Goal: Task Accomplishment & Management: Use online tool/utility

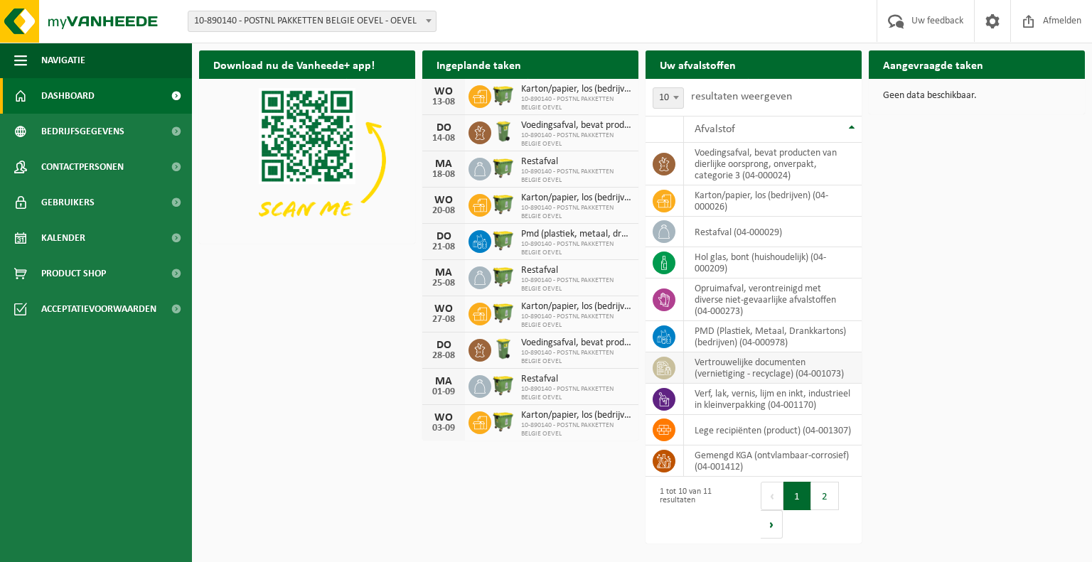
click at [723, 365] on td "vertrouwelijke documenten (vernietiging - recyclage) (04-001073)" at bounding box center [773, 367] width 178 height 31
click at [662, 368] on icon at bounding box center [664, 368] width 14 height 14
click at [669, 371] on icon at bounding box center [664, 368] width 14 height 14
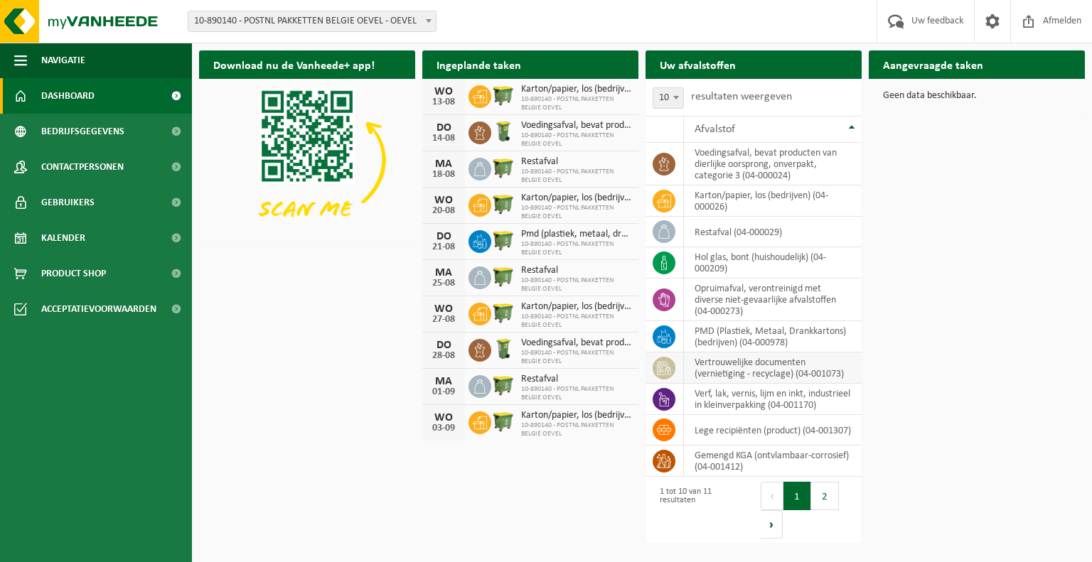
click at [787, 366] on td "vertrouwelijke documenten (vernietiging - recyclage) (04-001073)" at bounding box center [773, 367] width 178 height 31
click at [774, 165] on td "voedingsafval, bevat producten van dierlijke oorsprong, onverpakt, categorie 3 …" at bounding box center [773, 164] width 178 height 43
click at [665, 162] on icon at bounding box center [664, 164] width 14 height 14
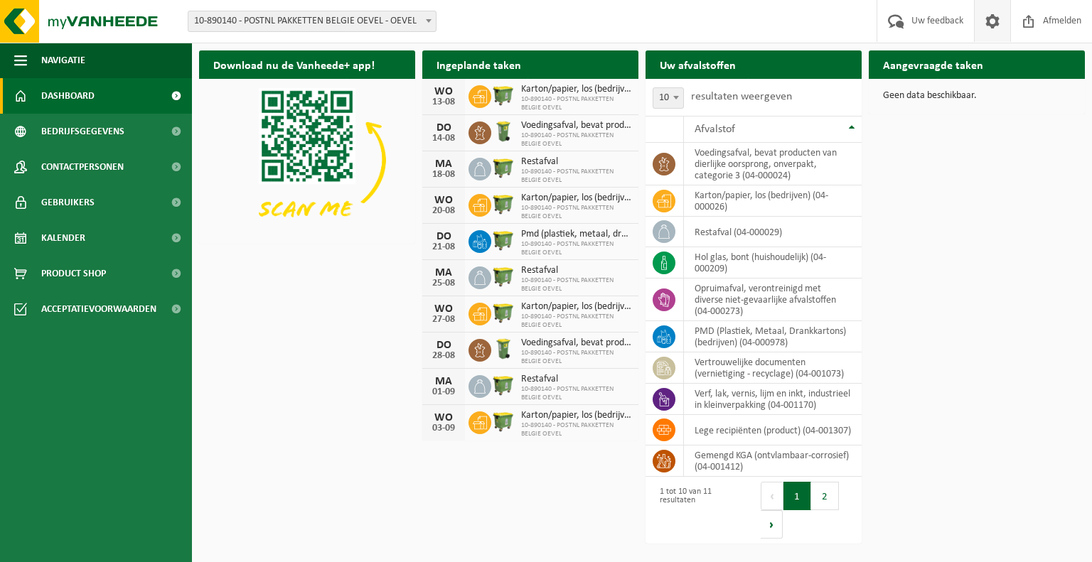
click at [992, 15] on span at bounding box center [991, 21] width 21 height 42
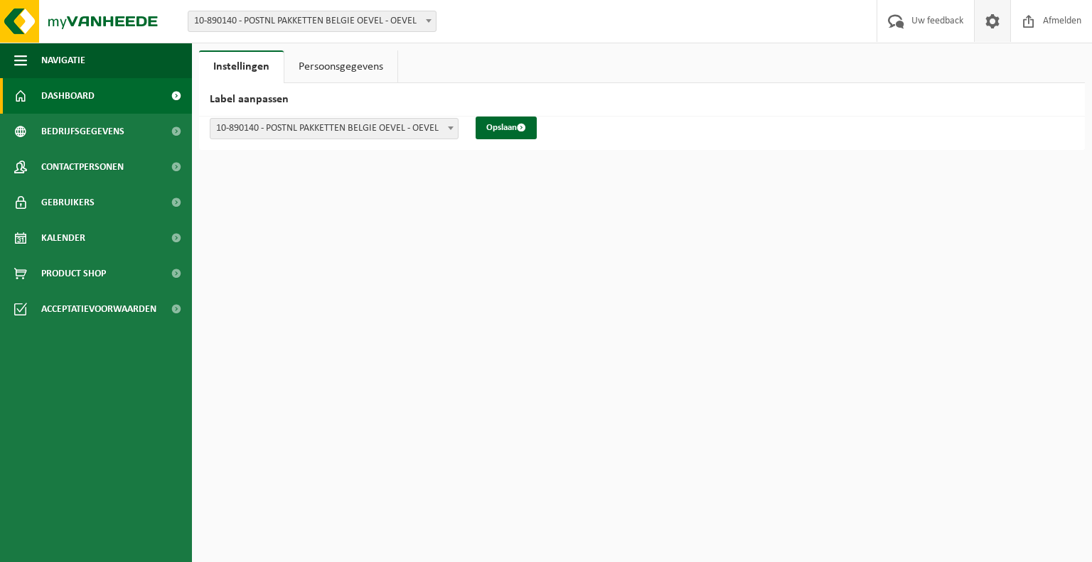
click at [142, 97] on link "Dashboard" at bounding box center [96, 96] width 192 height 36
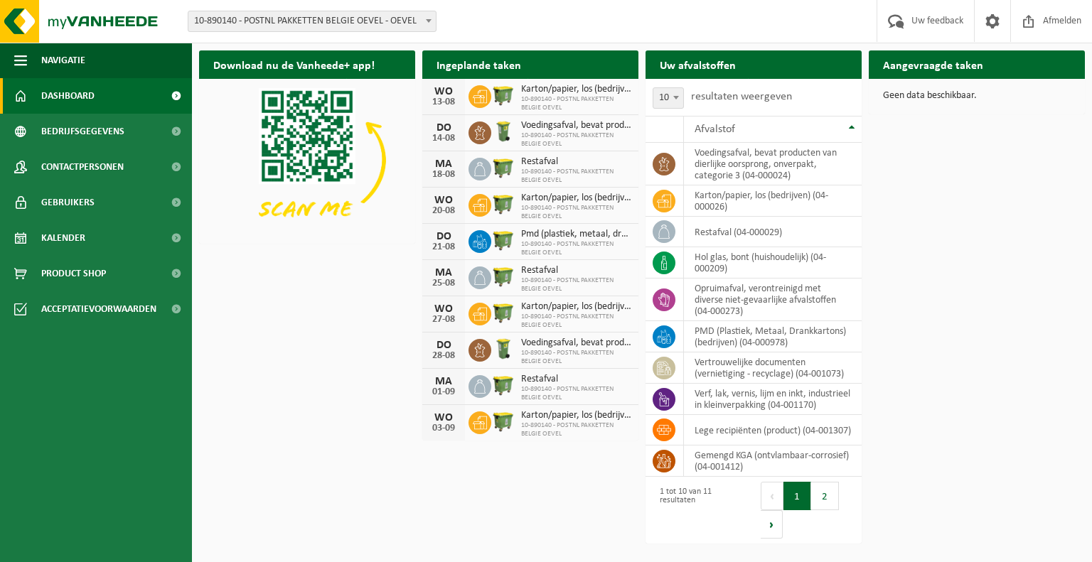
click at [318, 111] on img at bounding box center [307, 160] width 216 height 162
click at [849, 124] on th "Afvalstof" at bounding box center [773, 129] width 178 height 27
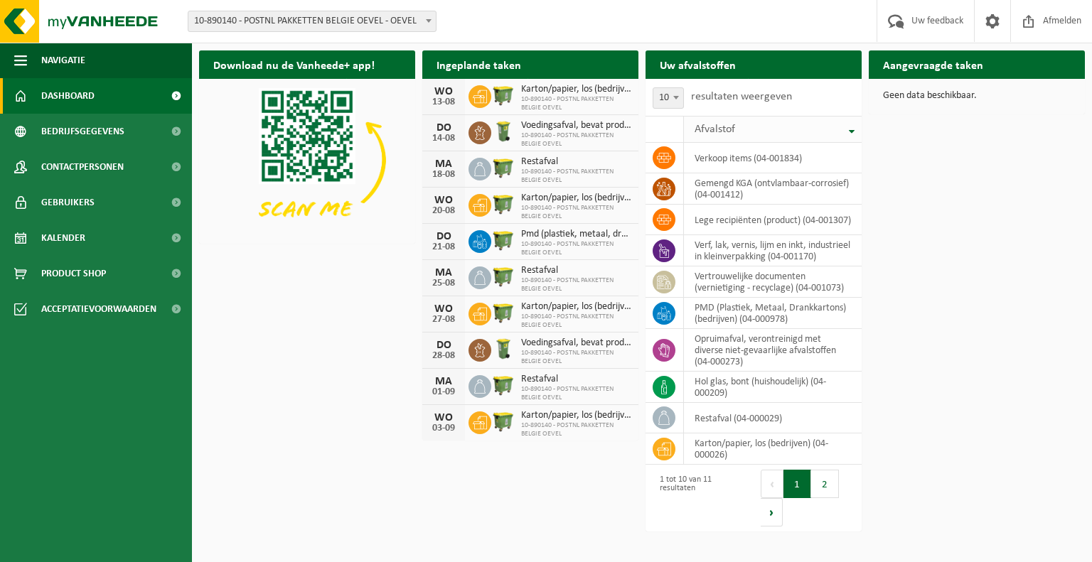
click at [849, 124] on th "Afvalstof" at bounding box center [773, 129] width 178 height 27
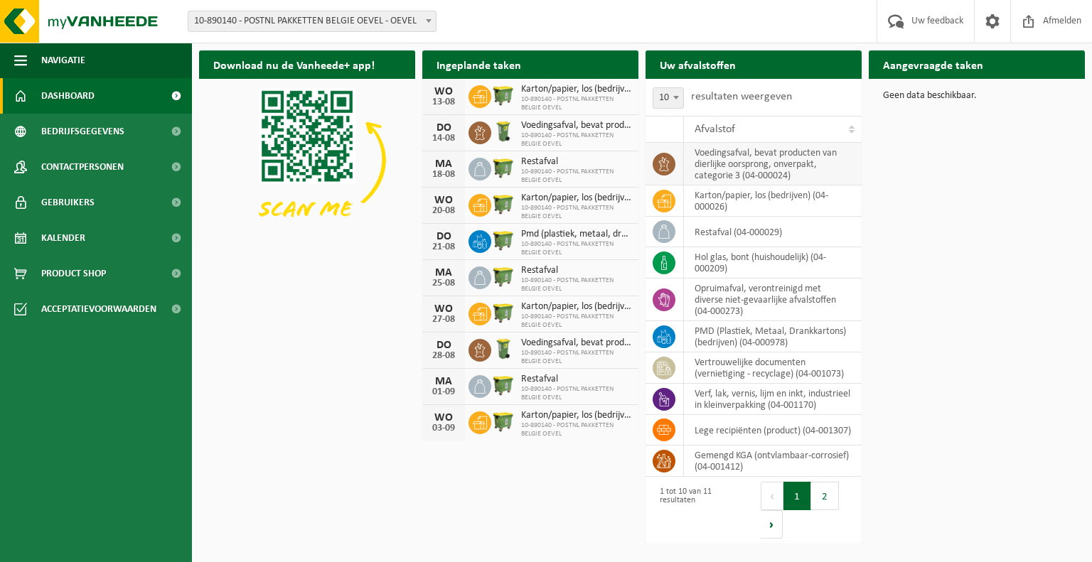
click at [667, 167] on icon at bounding box center [664, 164] width 14 height 14
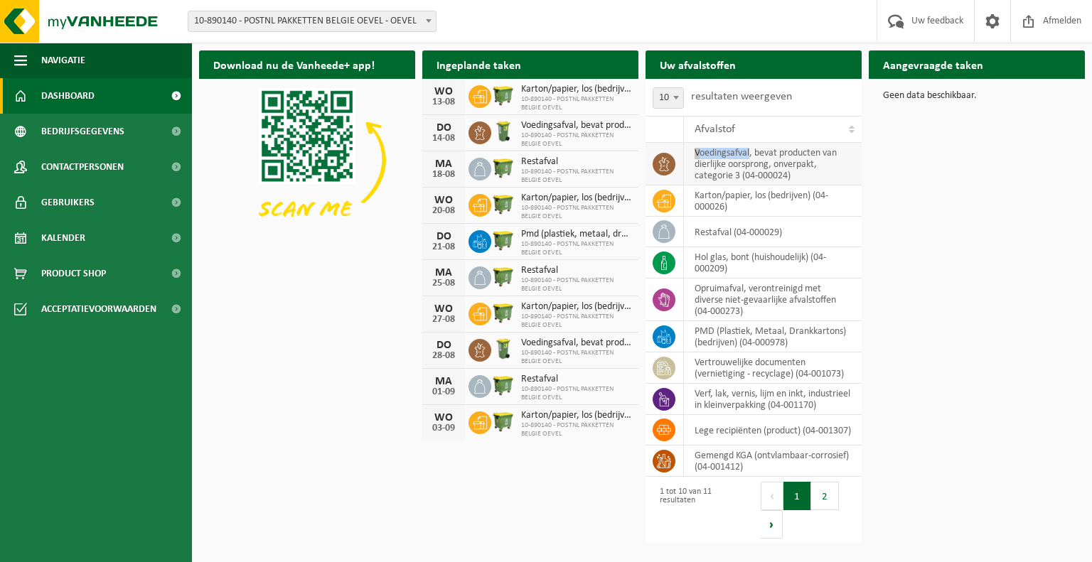
click at [667, 167] on icon at bounding box center [664, 164] width 14 height 14
click at [930, 70] on h2 "Aangevraagde taken" at bounding box center [932, 64] width 129 height 28
click at [921, 96] on p "Geen data beschikbaar." at bounding box center [977, 96] width 188 height 10
click at [716, 67] on h2 "Uw afvalstoffen" at bounding box center [697, 64] width 104 height 28
click at [292, 183] on img at bounding box center [307, 160] width 216 height 162
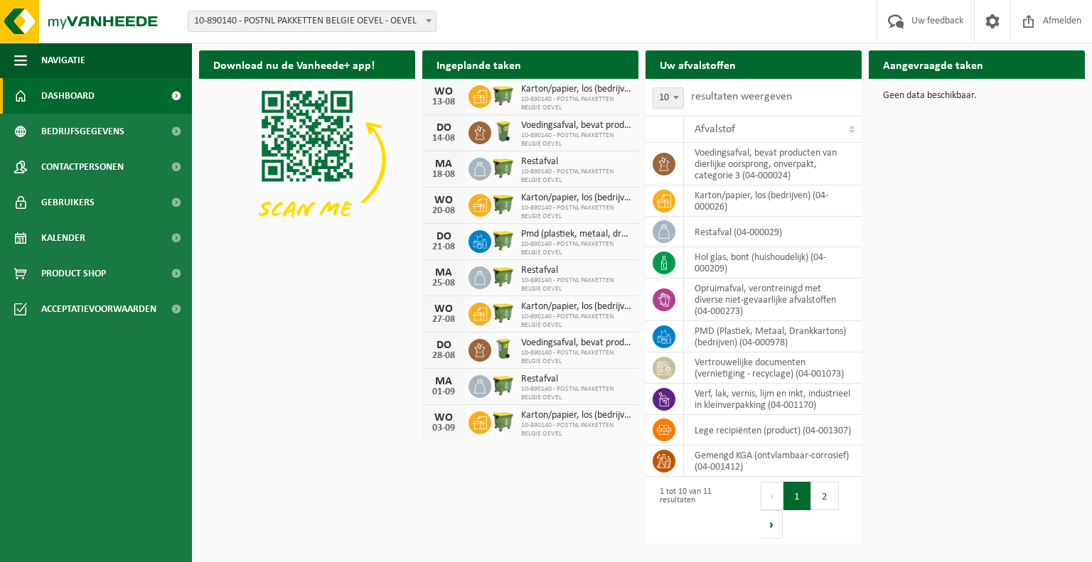
click at [292, 183] on img at bounding box center [307, 160] width 216 height 162
click at [20, 63] on span "button" at bounding box center [20, 61] width 13 height 36
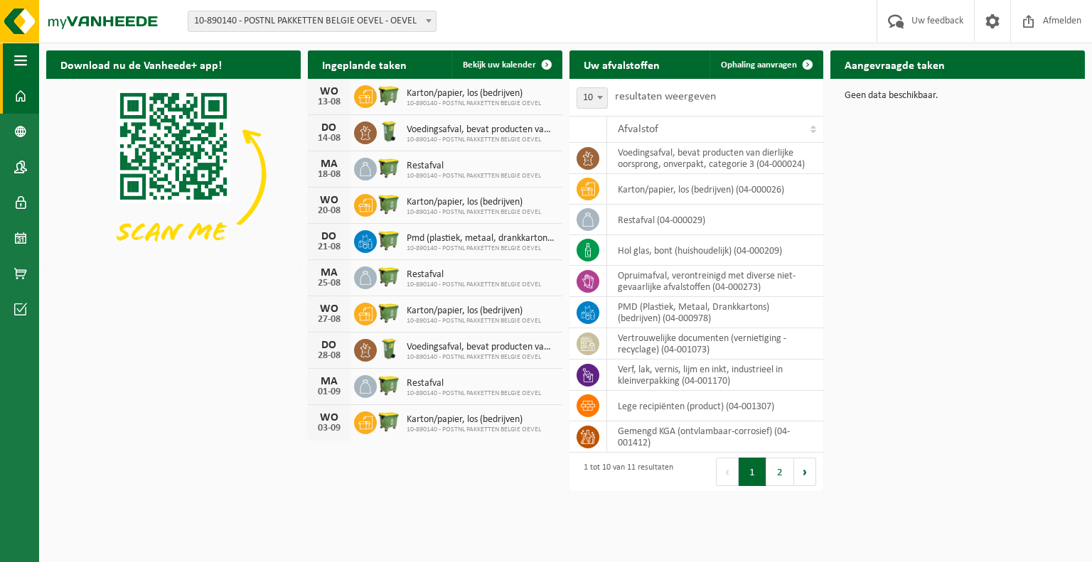
click at [20, 63] on span "button" at bounding box center [20, 61] width 13 height 36
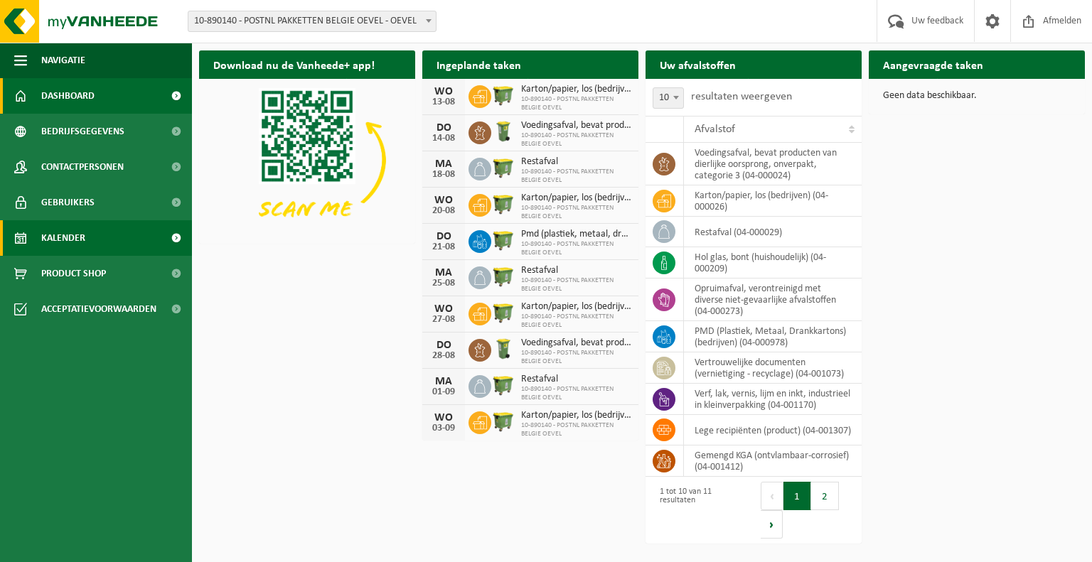
click at [94, 232] on link "Kalender" at bounding box center [96, 238] width 192 height 36
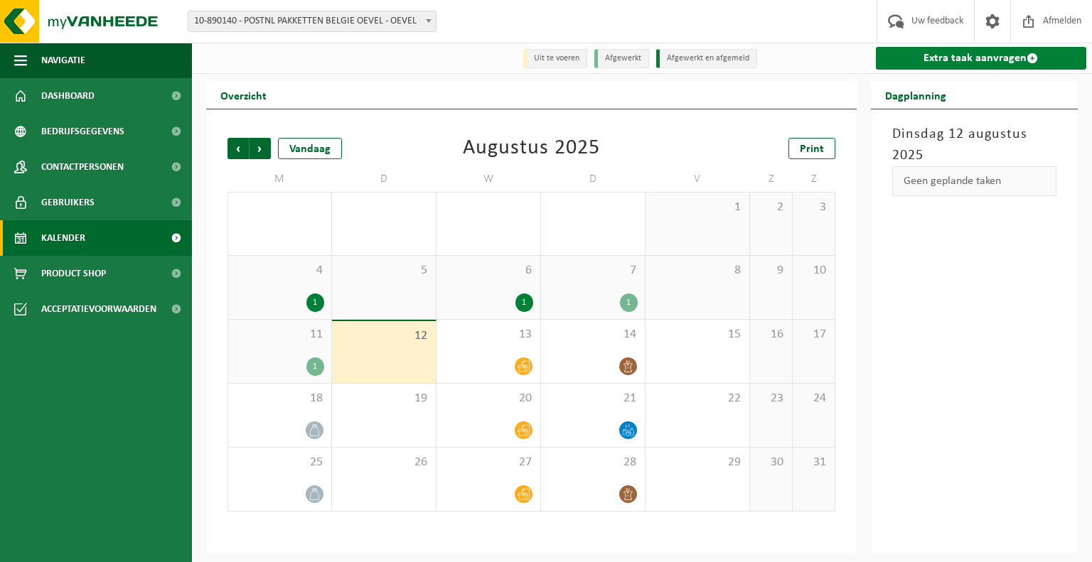
click at [925, 53] on link "Extra taak aanvragen" at bounding box center [981, 58] width 211 height 23
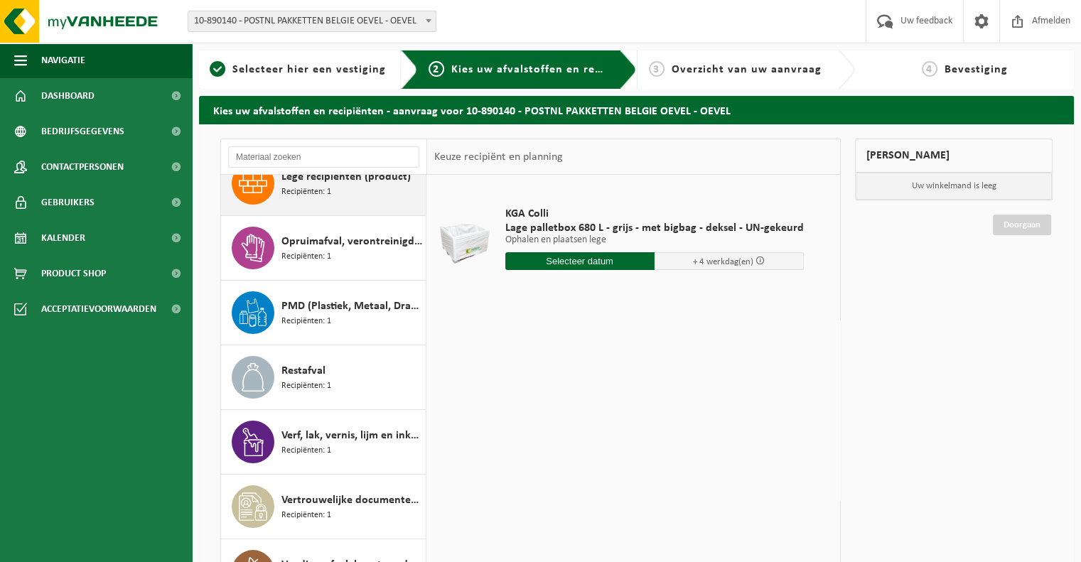
scroll to position [84, 0]
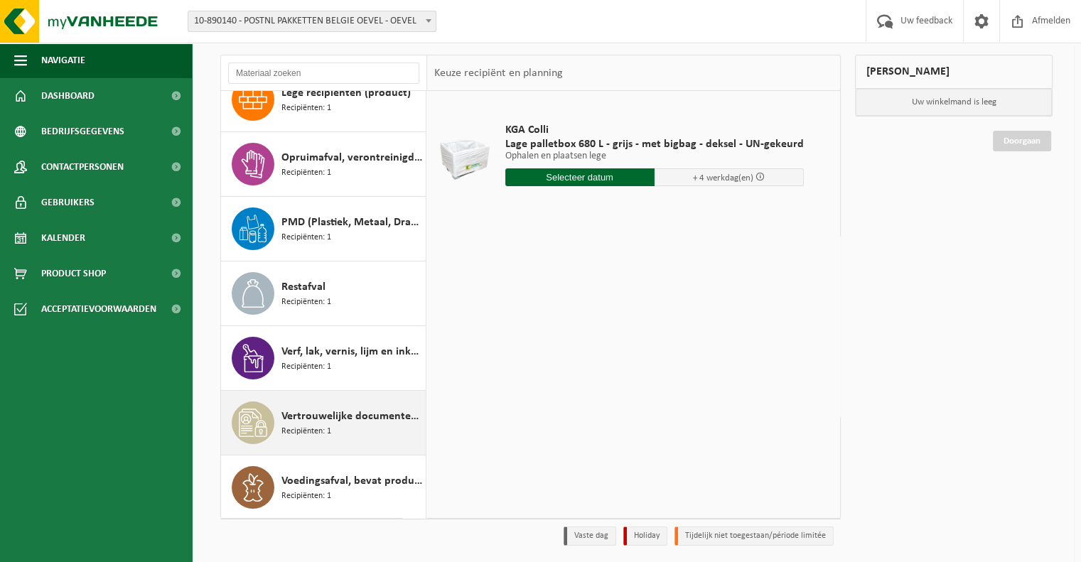
click at [343, 412] on span "Vertrouwelijke documenten (vernietiging - recyclage)" at bounding box center [351, 416] width 141 height 17
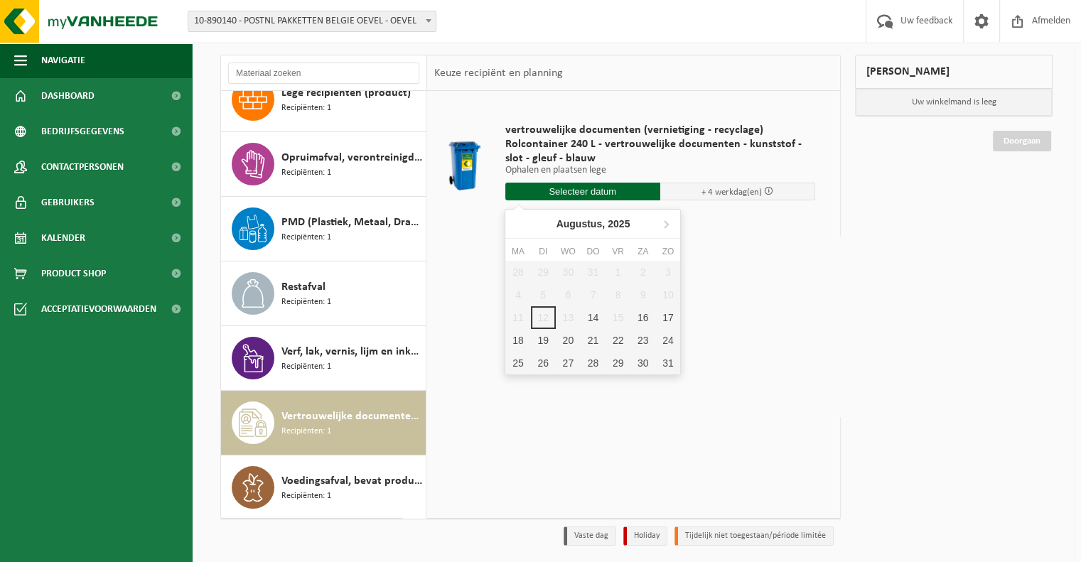
click at [604, 189] on input "text" at bounding box center [582, 192] width 155 height 18
click at [592, 318] on div "14" at bounding box center [593, 317] width 25 height 23
type input "Van 2025-08-14"
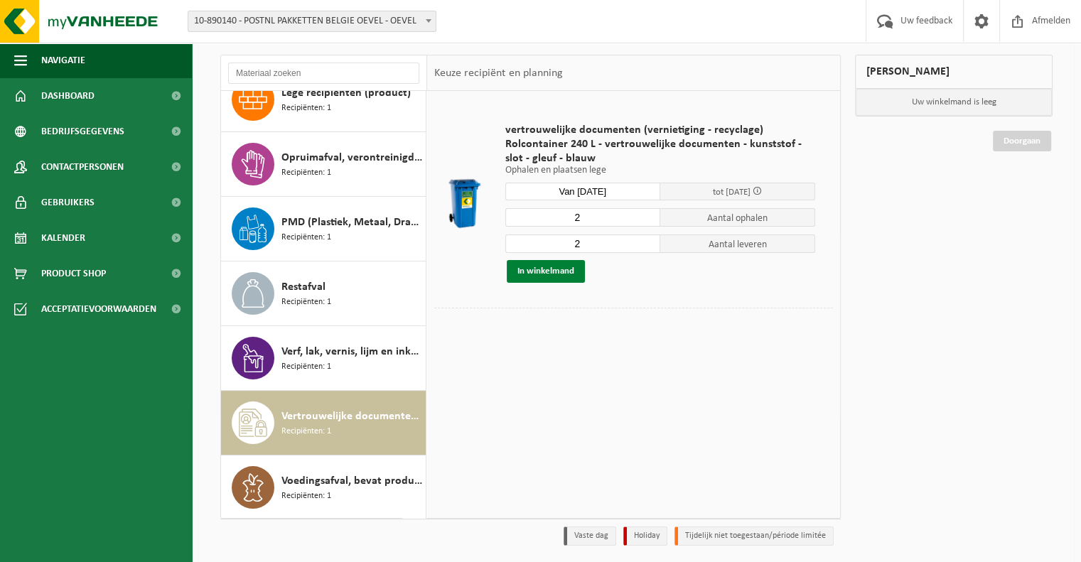
click at [563, 268] on button "In winkelmand" at bounding box center [546, 271] width 78 height 23
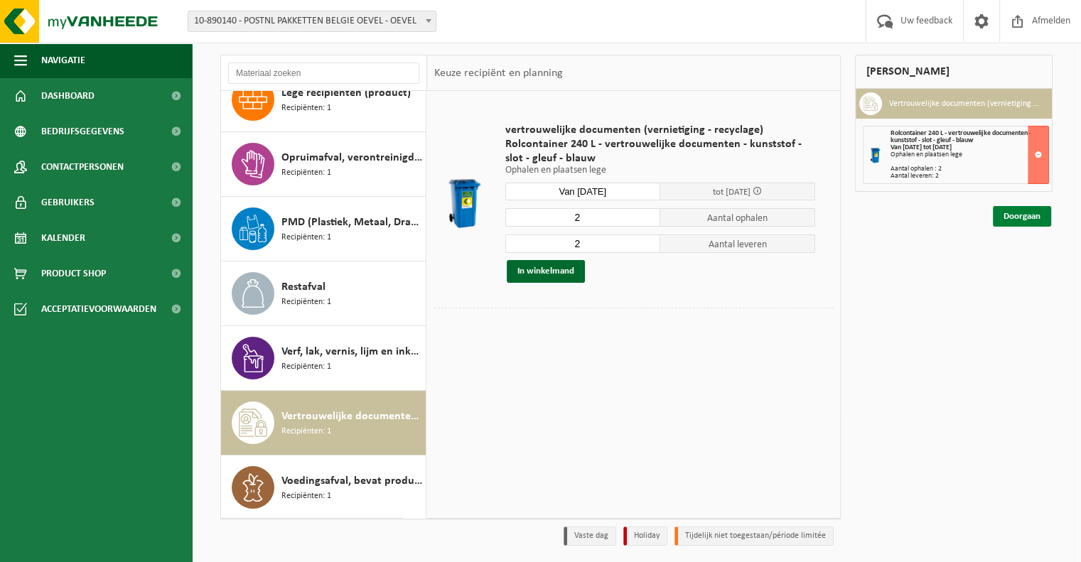
click at [1018, 211] on link "Doorgaan" at bounding box center [1022, 216] width 58 height 21
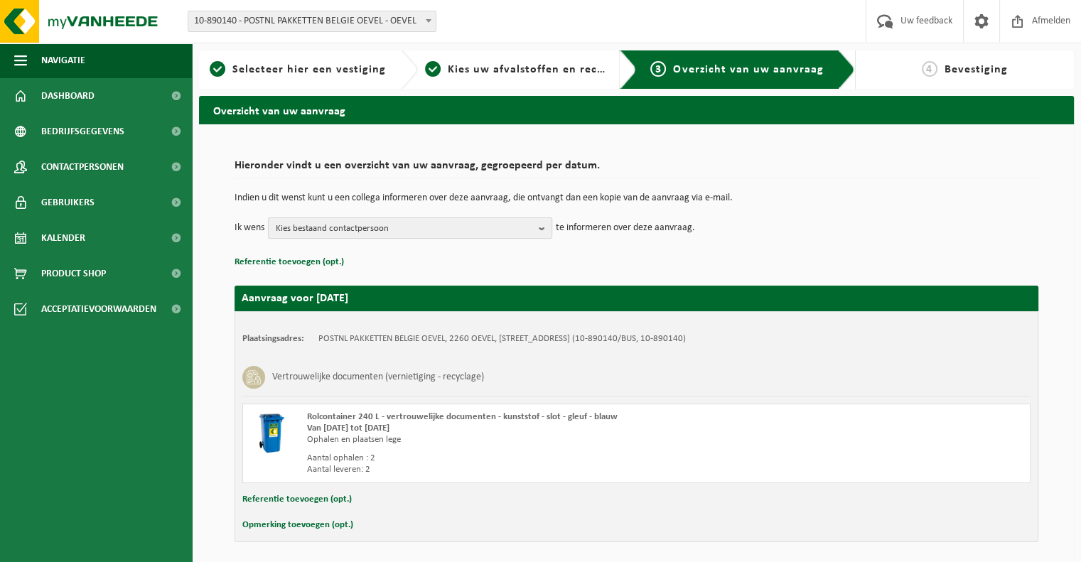
click at [534, 222] on button "Kies bestaand contactpersoon" at bounding box center [410, 227] width 284 height 21
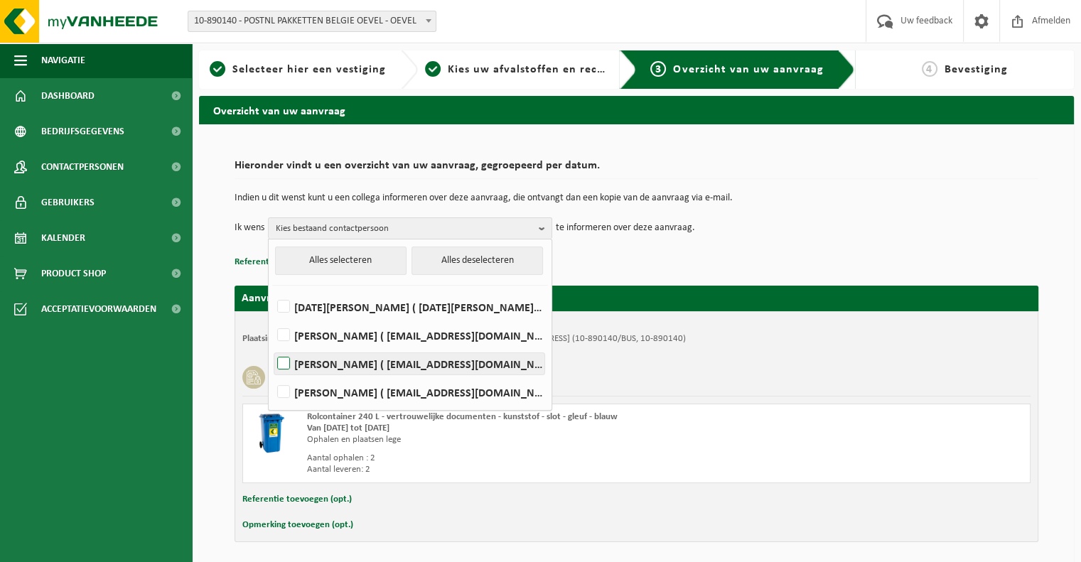
click at [406, 364] on label "[PERSON_NAME] ( [EMAIL_ADDRESS][DOMAIN_NAME] )" at bounding box center [409, 363] width 270 height 21
click at [272, 346] on input "[PERSON_NAME] ( [EMAIL_ADDRESS][DOMAIN_NAME] )" at bounding box center [271, 345] width 1 height 1
checkbox input "true"
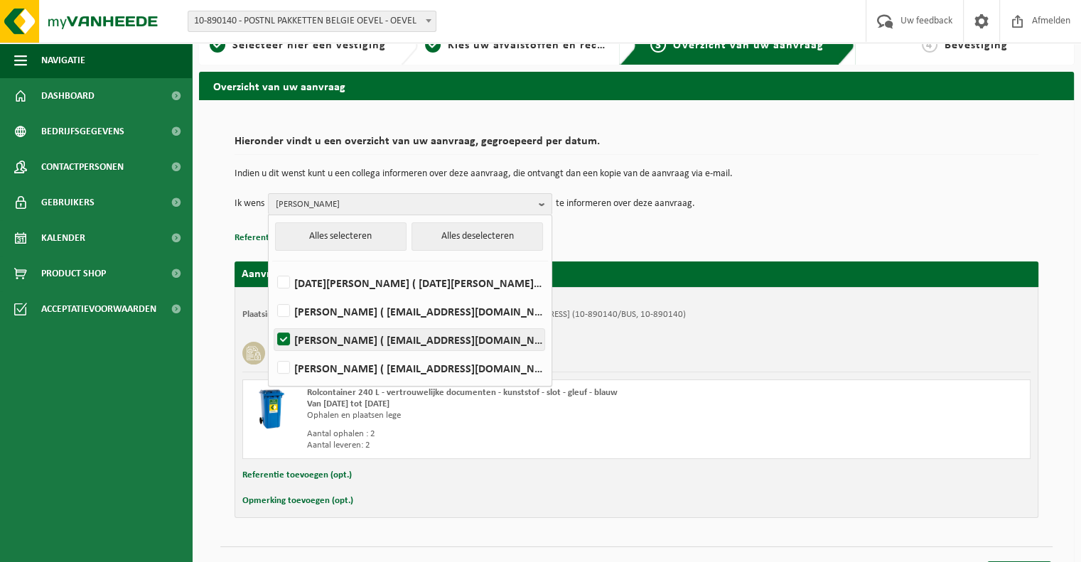
scroll to position [15, 0]
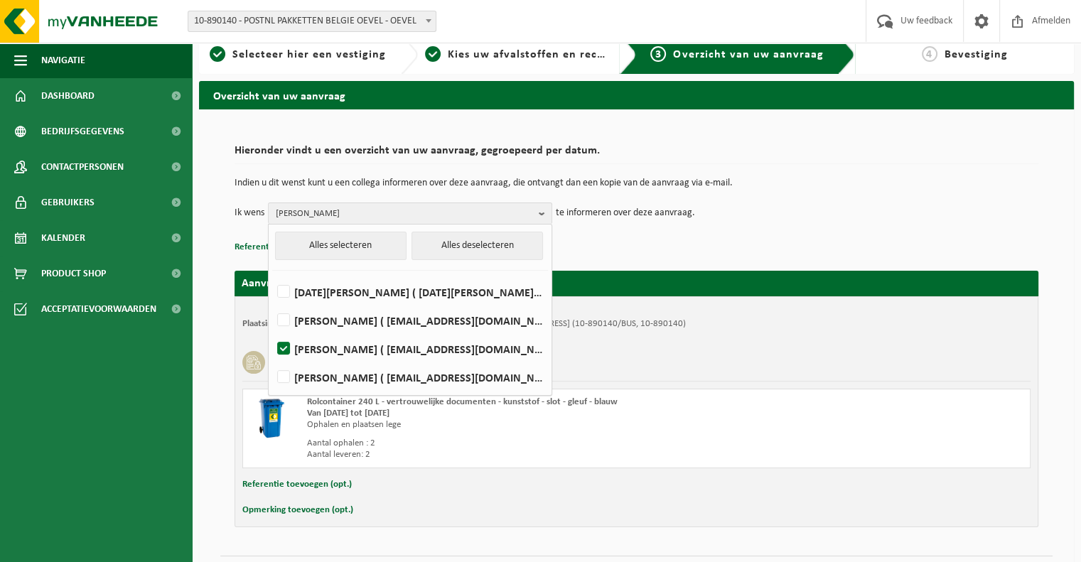
click at [601, 249] on p "Referentie toevoegen (opt.)" at bounding box center [637, 247] width 804 height 18
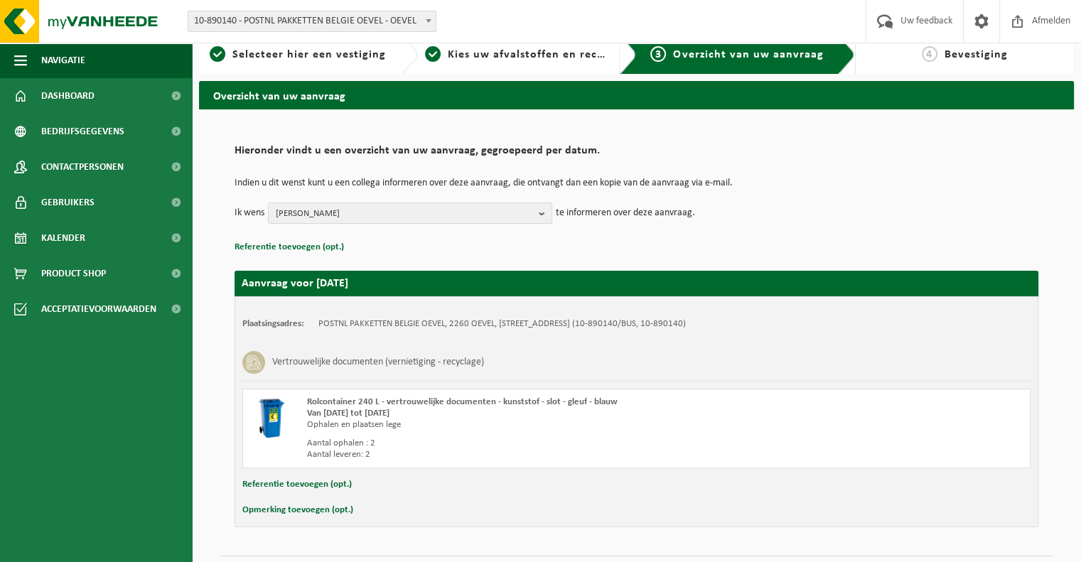
scroll to position [50, 0]
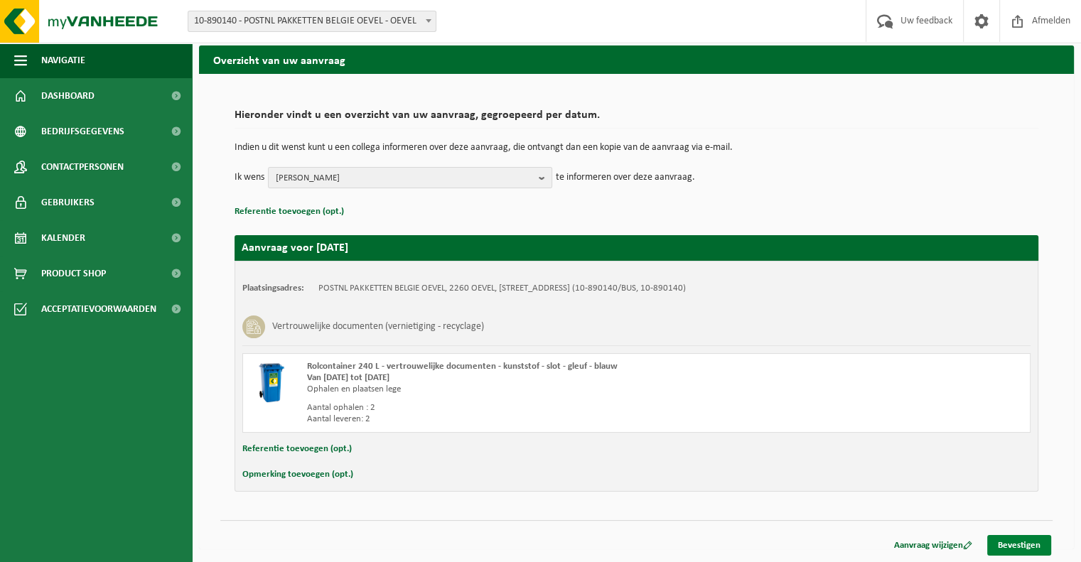
click at [1022, 546] on link "Bevestigen" at bounding box center [1019, 545] width 64 height 21
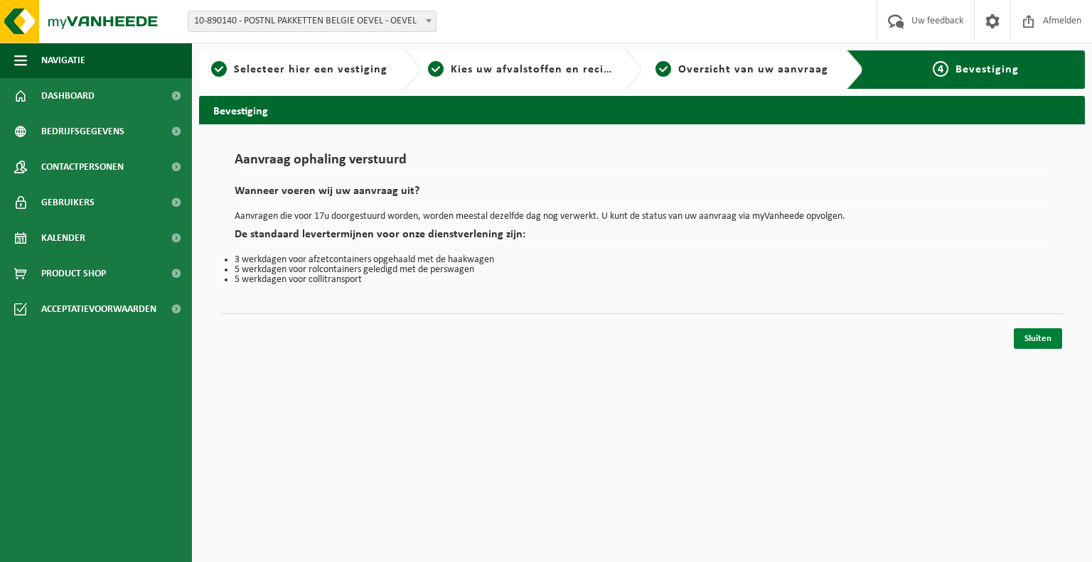
click at [1027, 340] on link "Sluiten" at bounding box center [1037, 338] width 48 height 21
